Goal: Navigation & Orientation: Find specific page/section

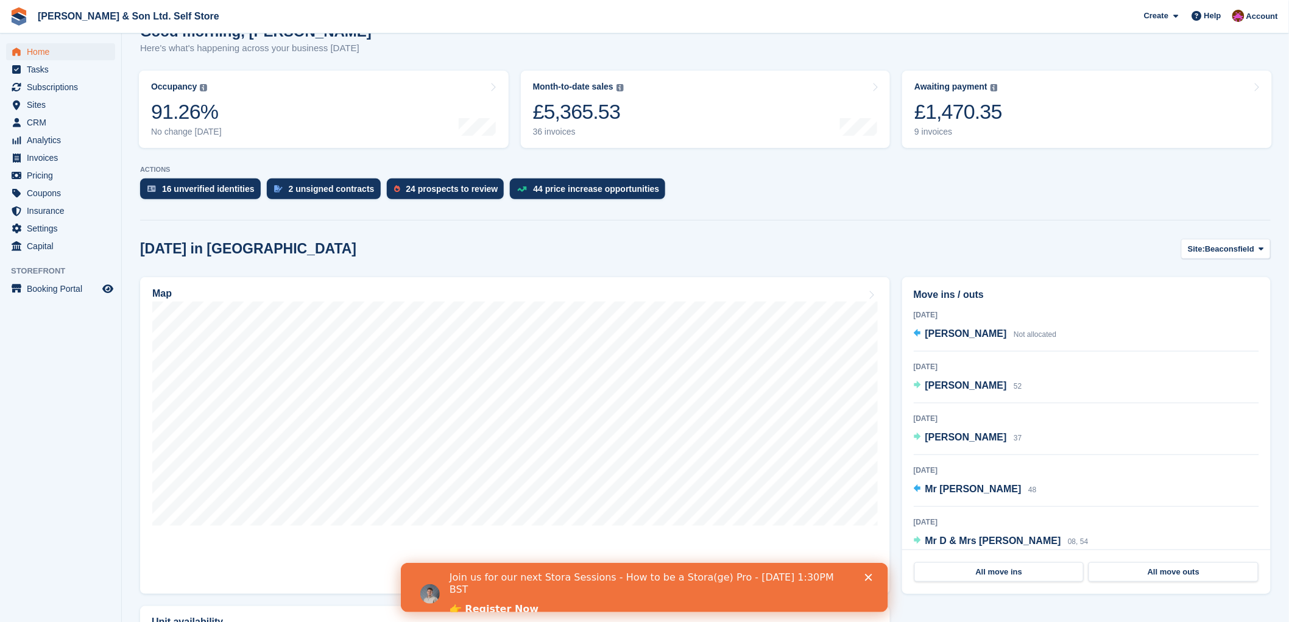
scroll to position [135, 0]
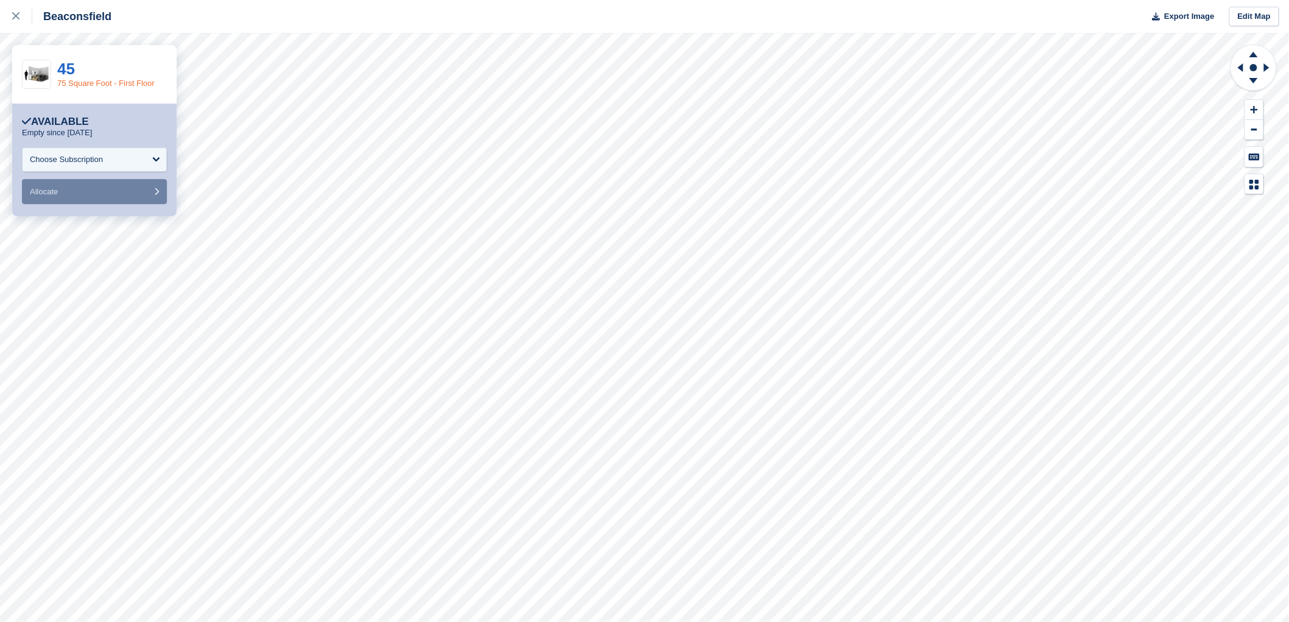
click at [130, 86] on link "75 Square Foot - First Floor" at bounding box center [105, 83] width 97 height 9
click at [95, 72] on div "29" at bounding box center [111, 69] width 108 height 16
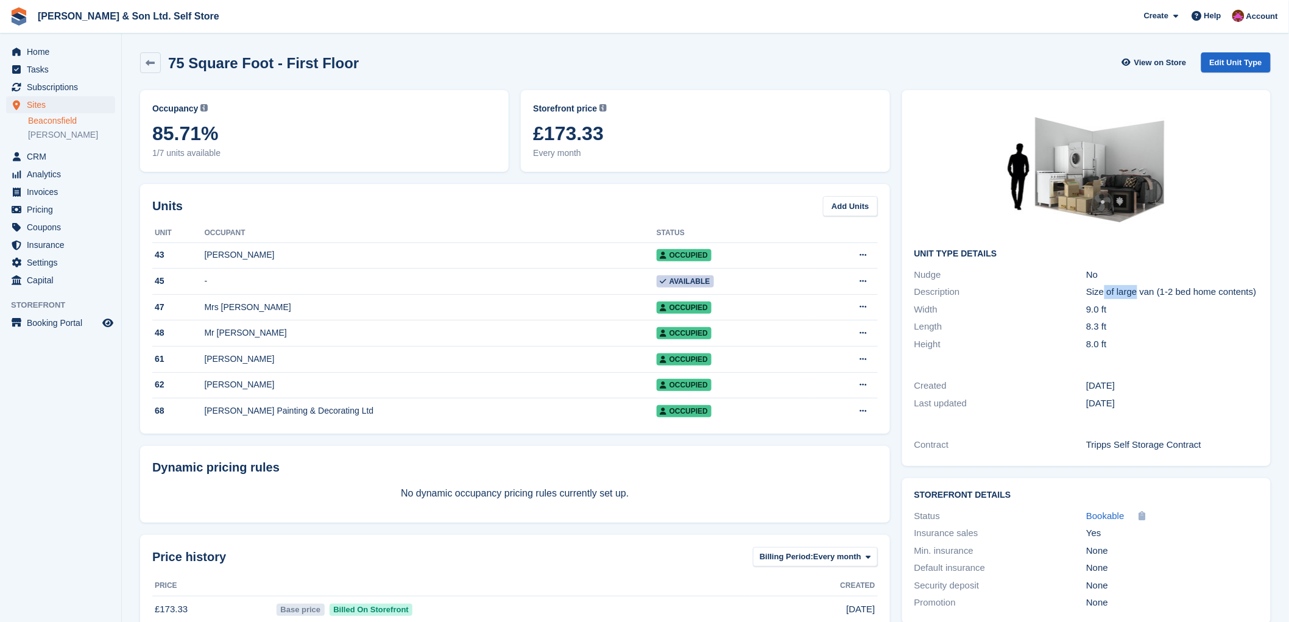
drag, startPoint x: 1136, startPoint y: 296, endPoint x: 1104, endPoint y: 285, distance: 34.1
click at [1104, 285] on div "Size of large van (1-2 bed home contents)" at bounding box center [1172, 292] width 172 height 14
